Goal: Information Seeking & Learning: Learn about a topic

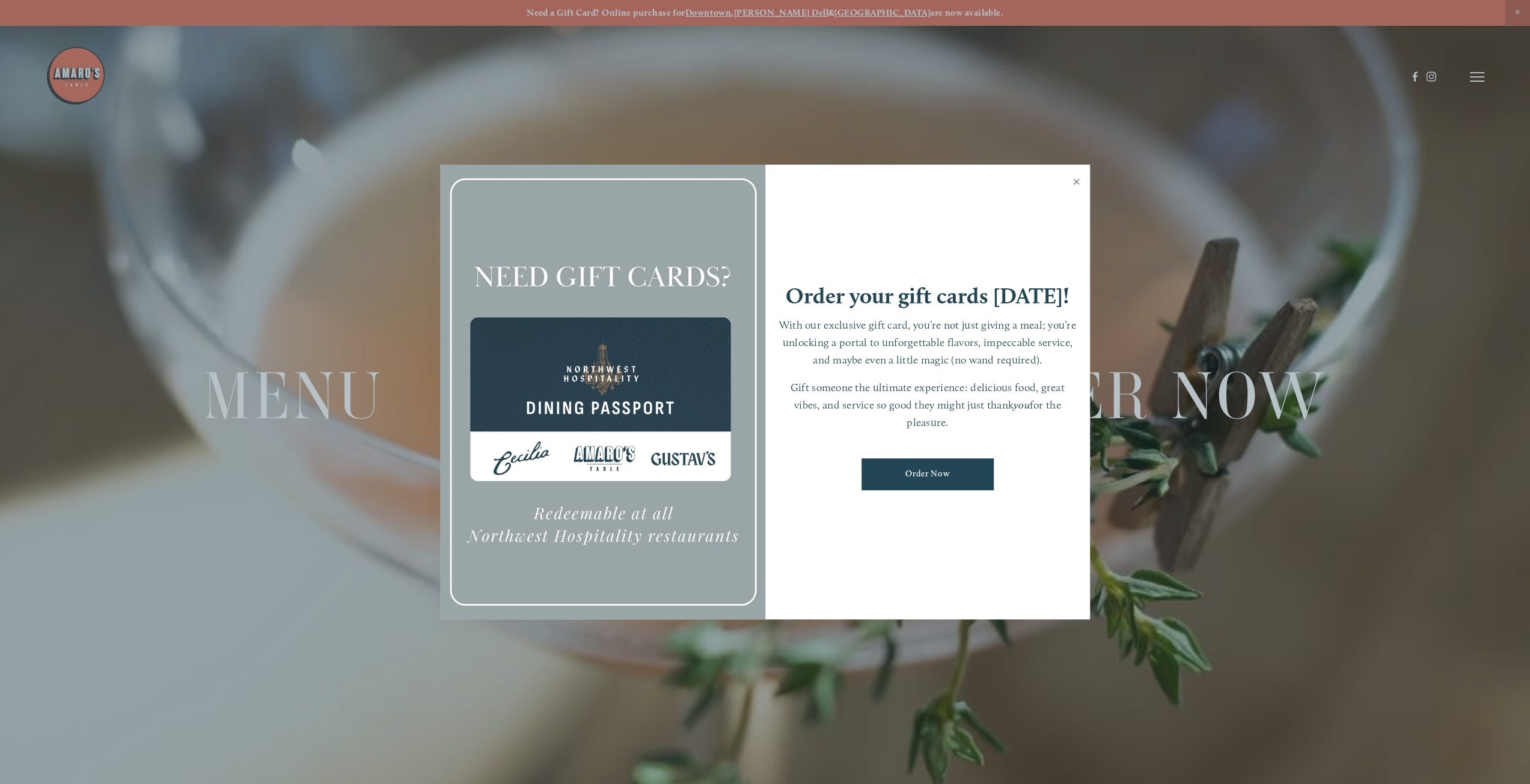
click at [1075, 182] on link "Close" at bounding box center [1077, 183] width 23 height 34
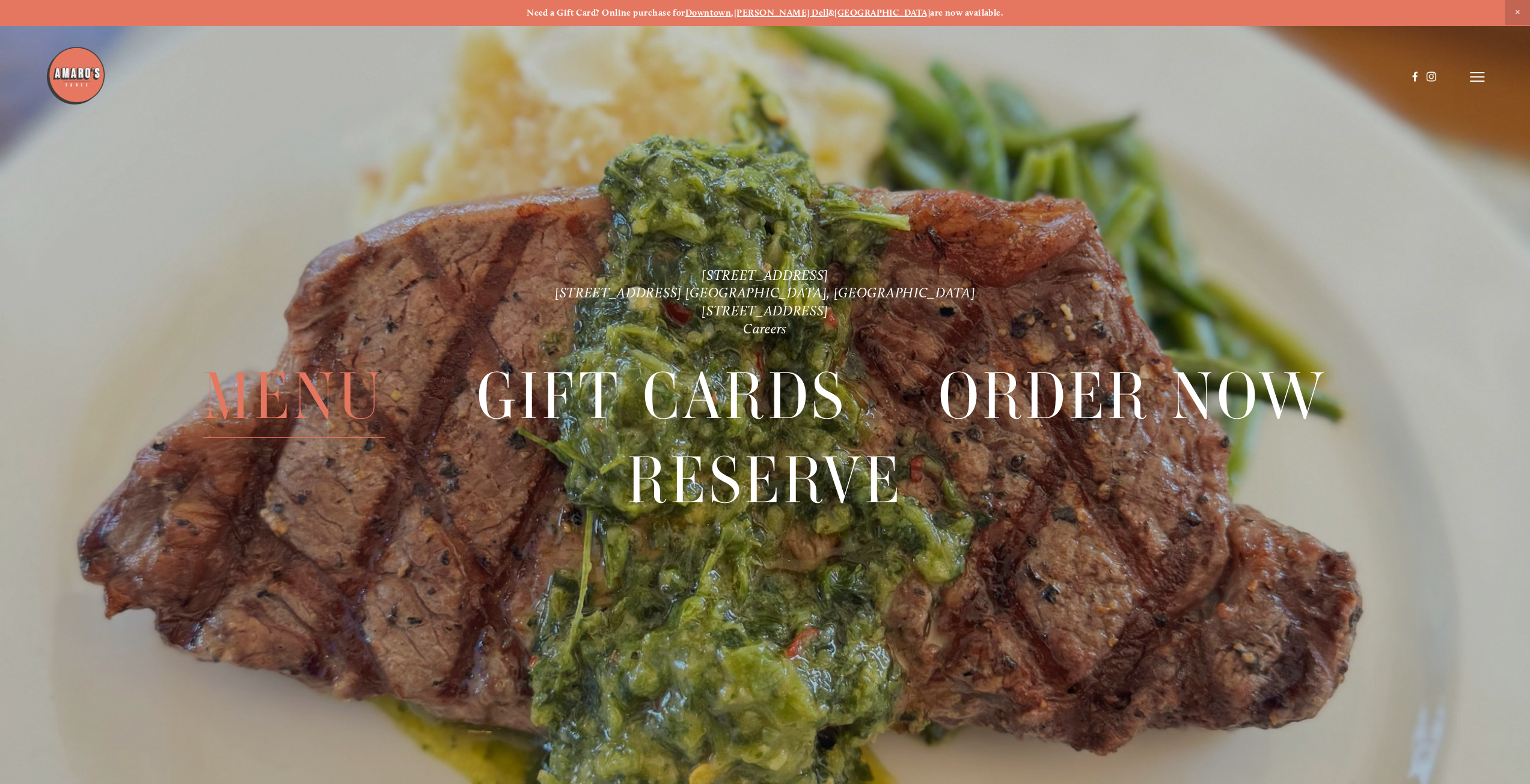
click at [307, 387] on span "Menu" at bounding box center [294, 396] width 181 height 84
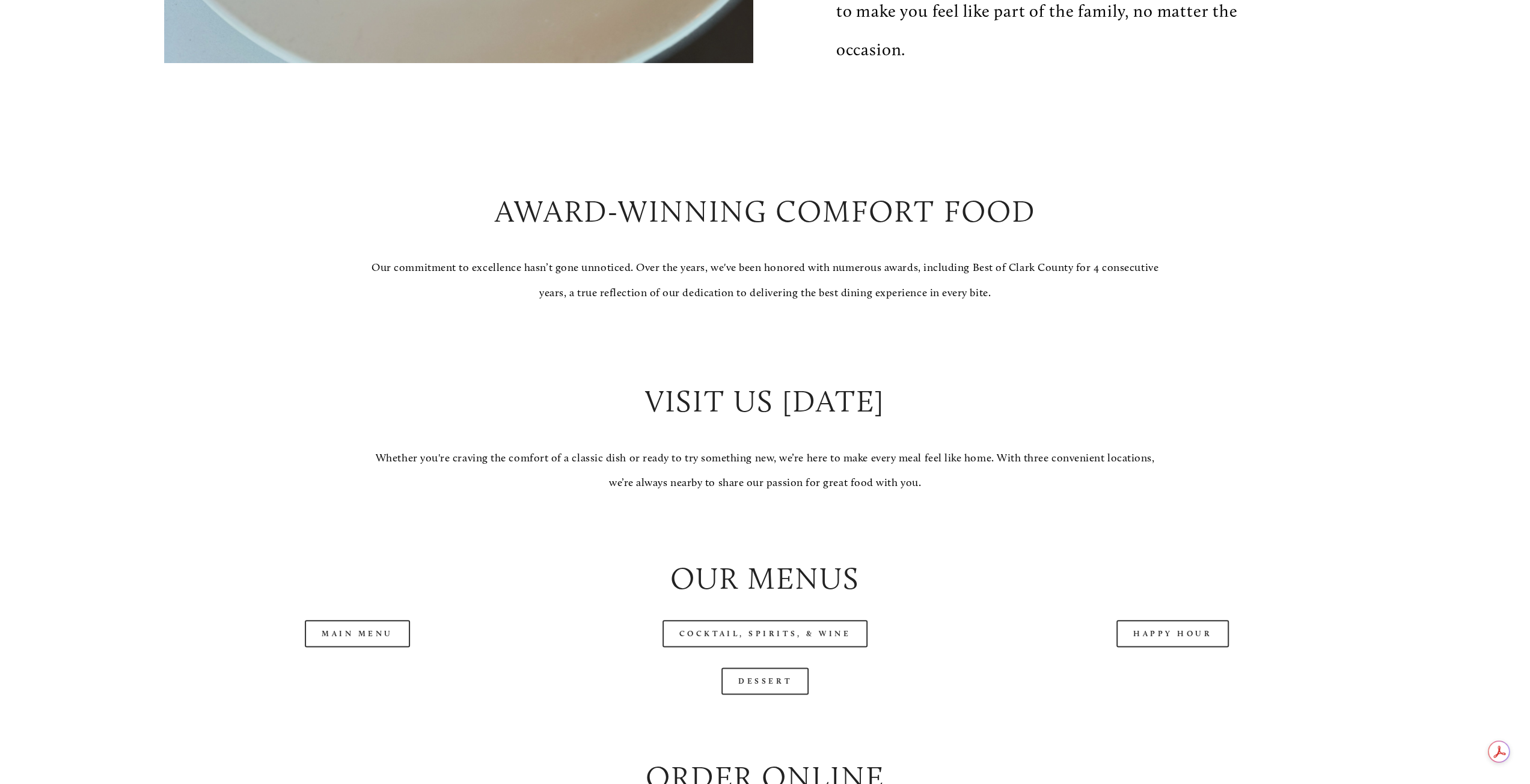
scroll to position [1322, 0]
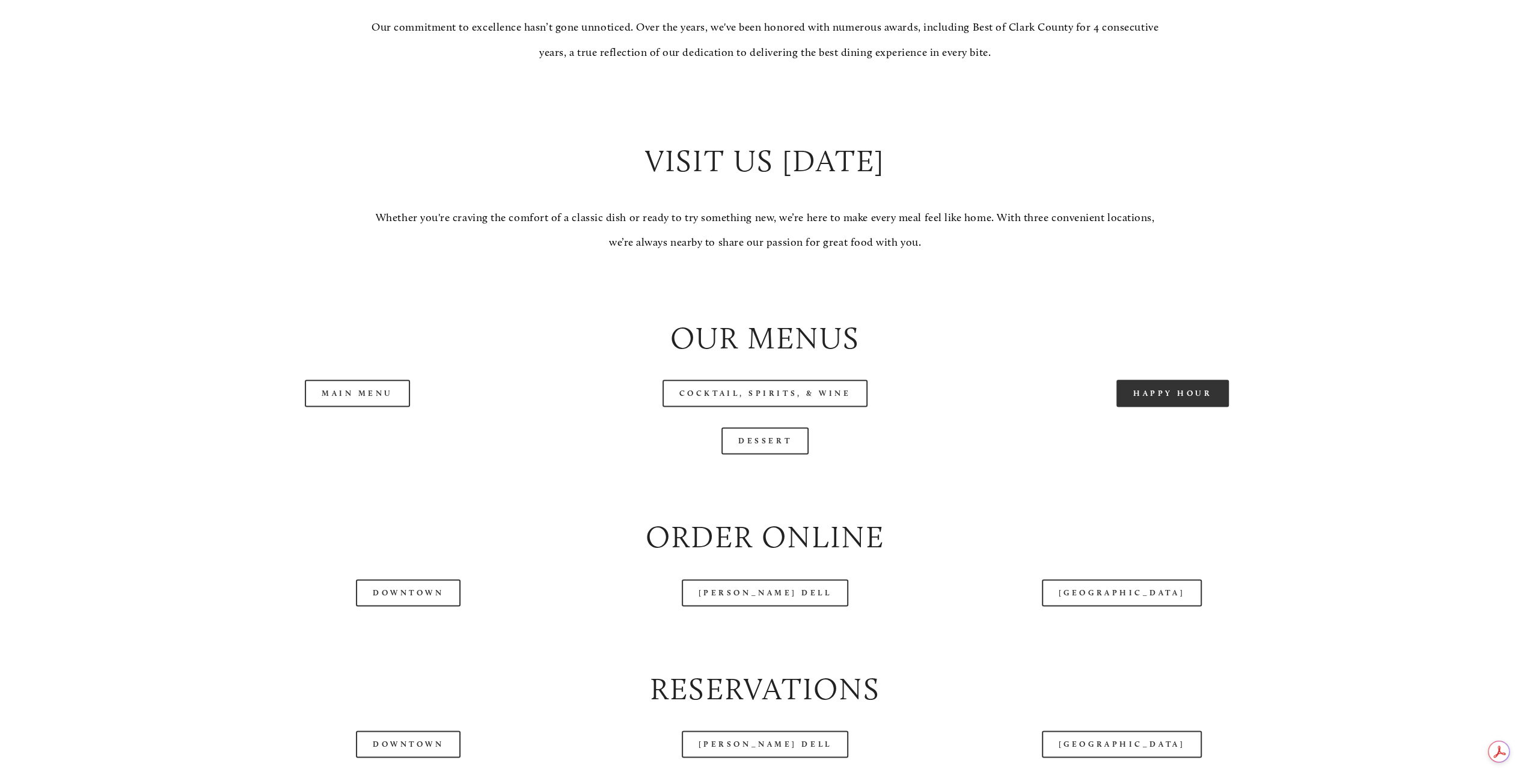
click at [1182, 390] on link "Happy Hour" at bounding box center [1173, 393] width 113 height 27
click at [798, 400] on link "Cocktail, Spirits, & Wine" at bounding box center [765, 393] width 205 height 27
click at [381, 396] on link "Main Menu" at bounding box center [357, 393] width 105 height 27
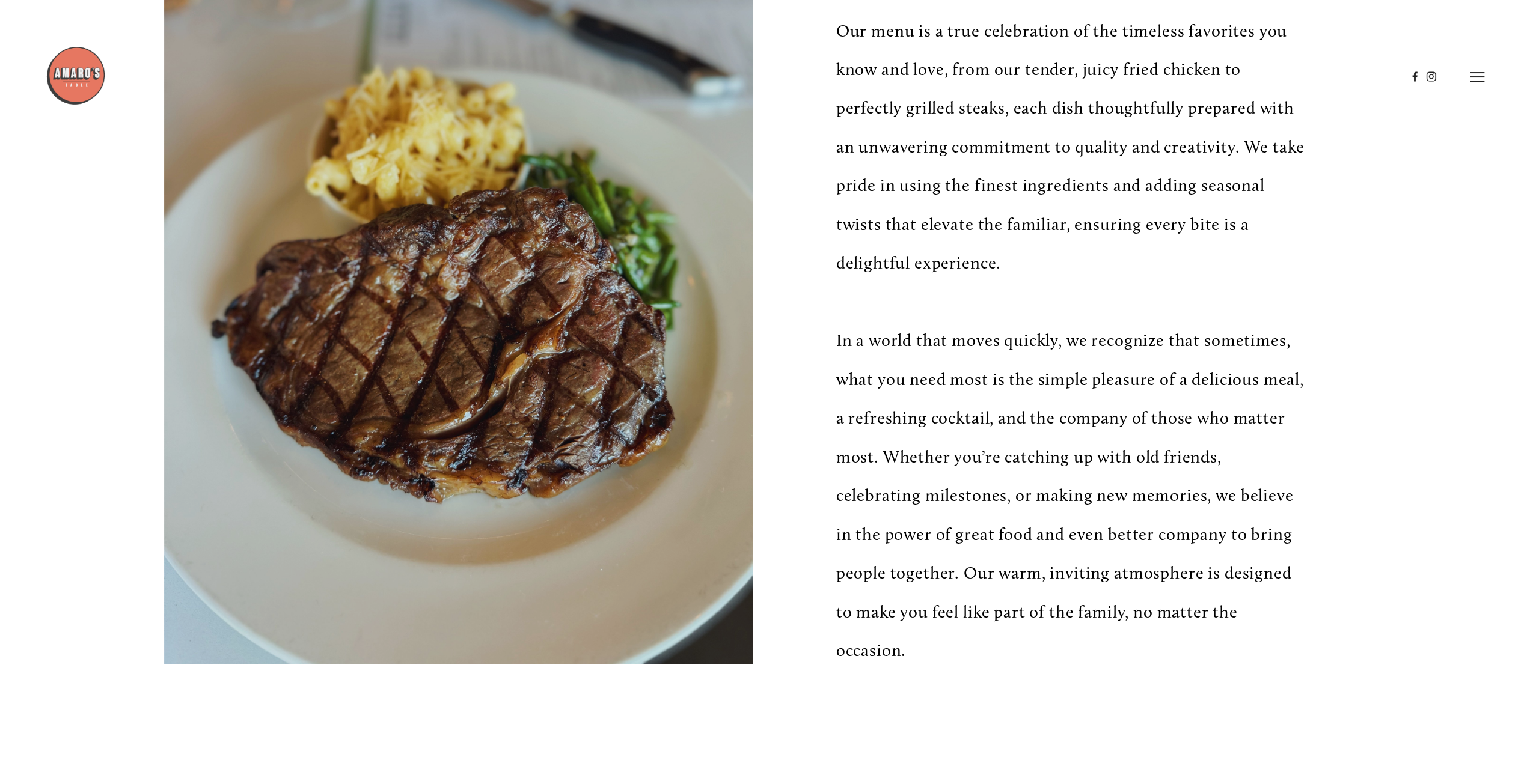
scroll to position [0, 0]
